Goal: Book appointment/travel/reservation

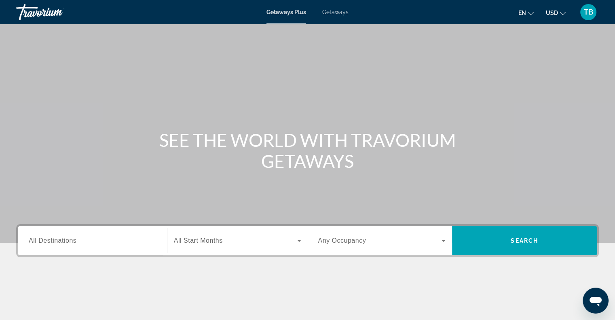
click at [332, 14] on span "Getaways" at bounding box center [335, 12] width 26 height 6
click at [96, 244] on input "Destination All Destinations" at bounding box center [93, 241] width 128 height 10
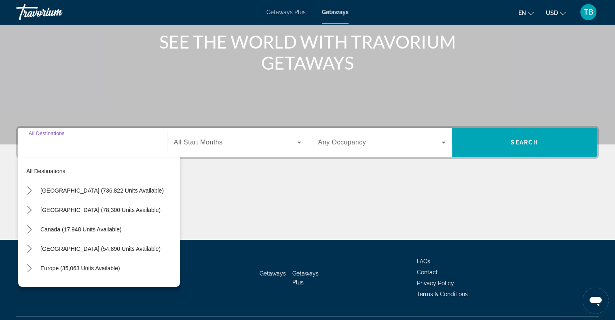
scroll to position [117, 0]
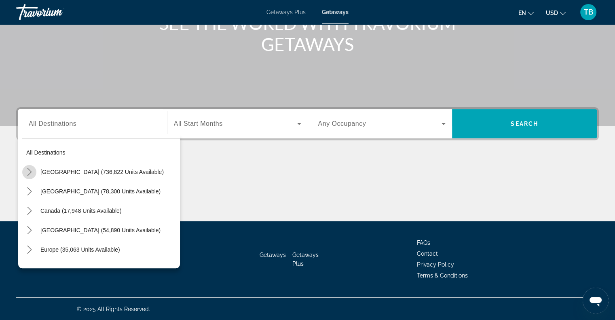
click at [27, 173] on icon "Toggle United States (736,822 units available) submenu" at bounding box center [29, 172] width 8 height 8
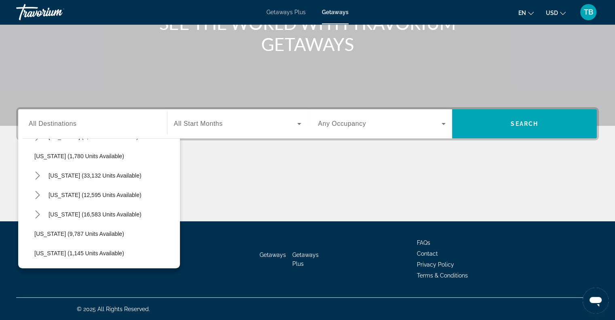
scroll to position [679, 0]
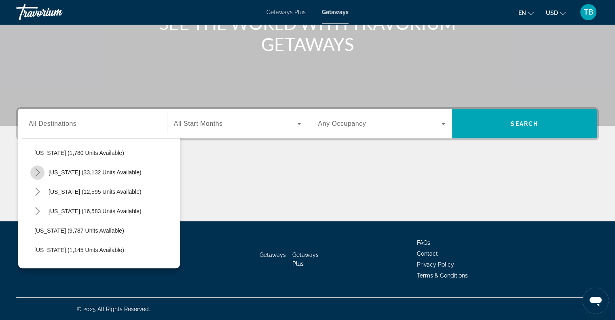
click at [38, 172] on icon "Toggle South Carolina (33,132 units available) submenu" at bounding box center [38, 172] width 8 height 8
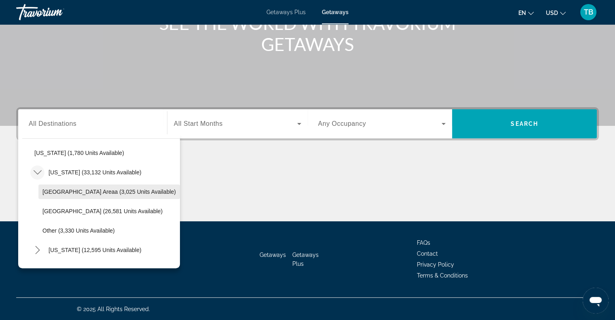
click at [59, 191] on span "[GEOGRAPHIC_DATA] Areaa (3,025 units available)" at bounding box center [108, 191] width 133 height 6
type input "**********"
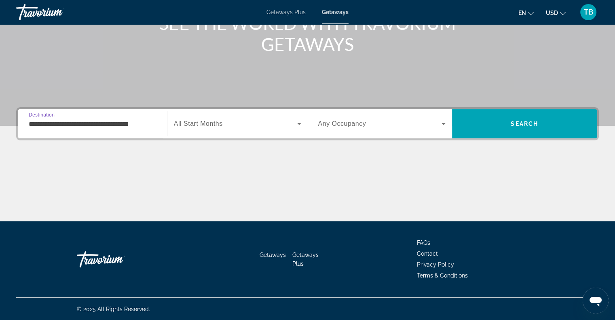
click at [218, 126] on span "All Start Months" at bounding box center [198, 123] width 49 height 7
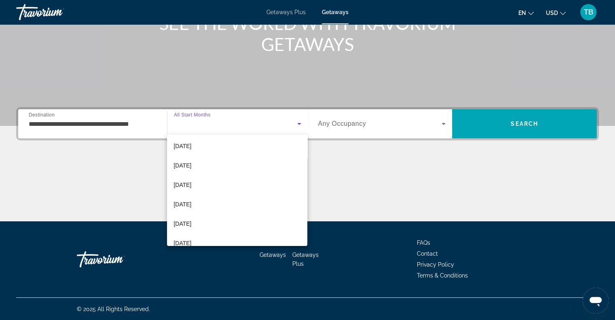
scroll to position [86, 0]
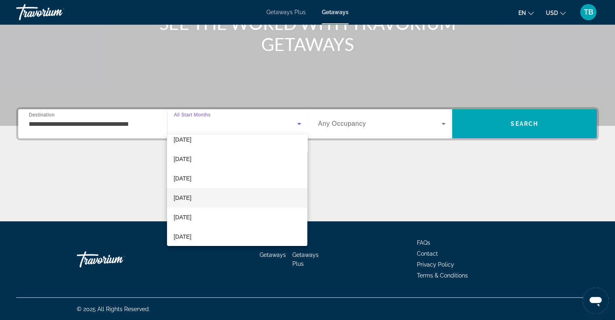
click at [179, 198] on span "[DATE]" at bounding box center [182, 198] width 18 height 10
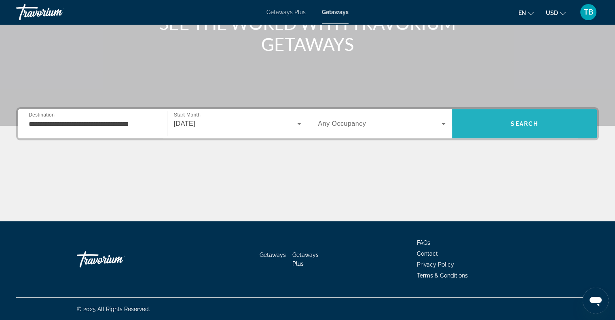
click at [485, 126] on span "Search" at bounding box center [524, 123] width 145 height 19
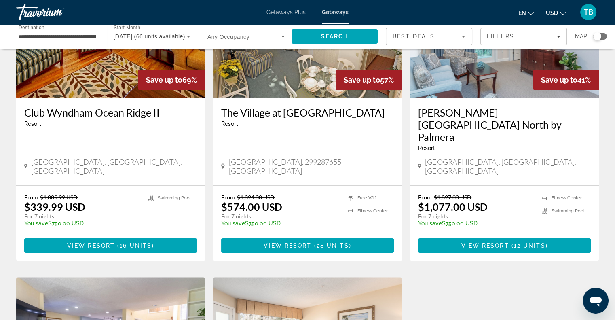
scroll to position [110, 0]
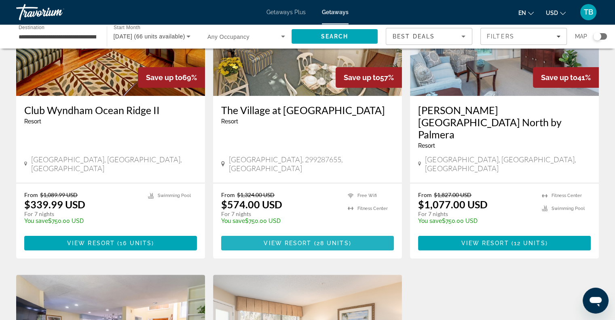
click at [310, 240] on span "View Resort" at bounding box center [287, 243] width 48 height 6
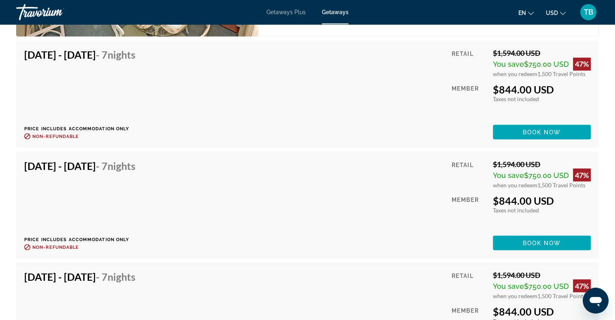
scroll to position [1424, 0]
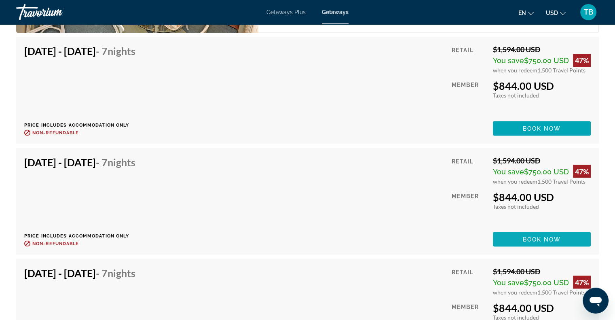
click at [521, 236] on span "Main content" at bounding box center [542, 238] width 98 height 19
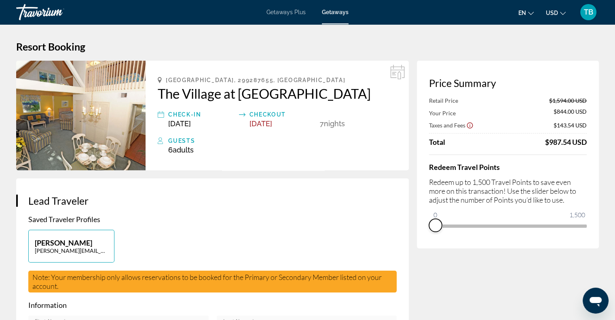
drag, startPoint x: 580, startPoint y: 235, endPoint x: 404, endPoint y: 237, distance: 176.2
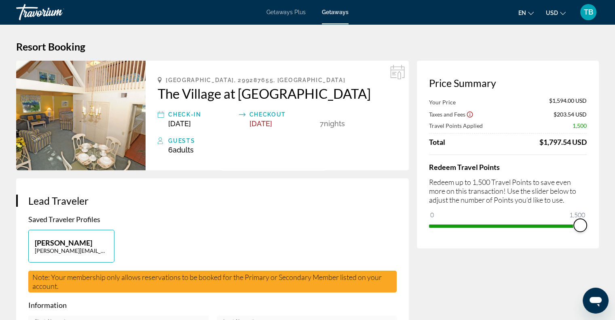
drag, startPoint x: 438, startPoint y: 215, endPoint x: 609, endPoint y: 209, distance: 171.0
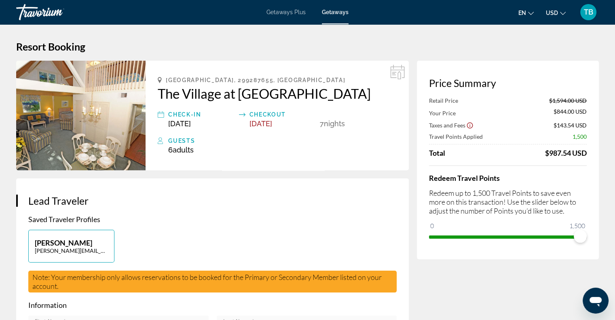
click at [285, 14] on span "Getaways Plus" at bounding box center [285, 12] width 39 height 6
